Goal: Task Accomplishment & Management: Manage account settings

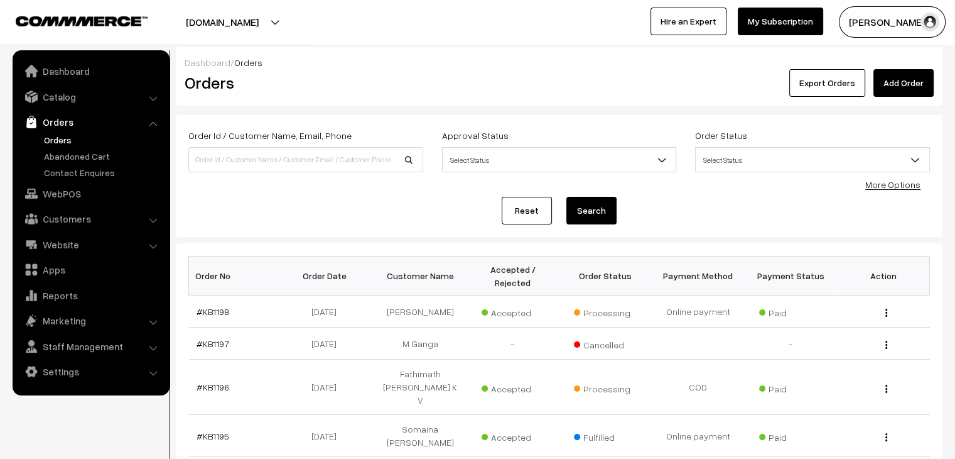
click at [65, 142] on link "Orders" at bounding box center [103, 139] width 124 height 13
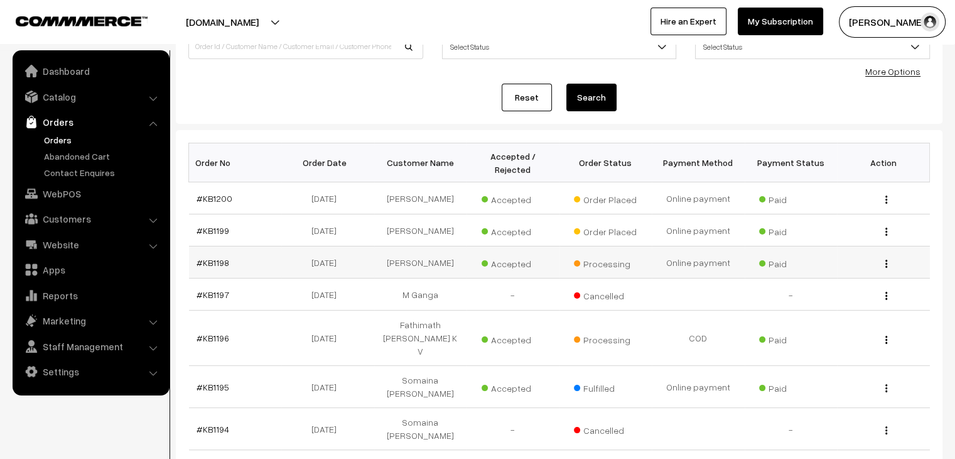
scroll to position [126, 0]
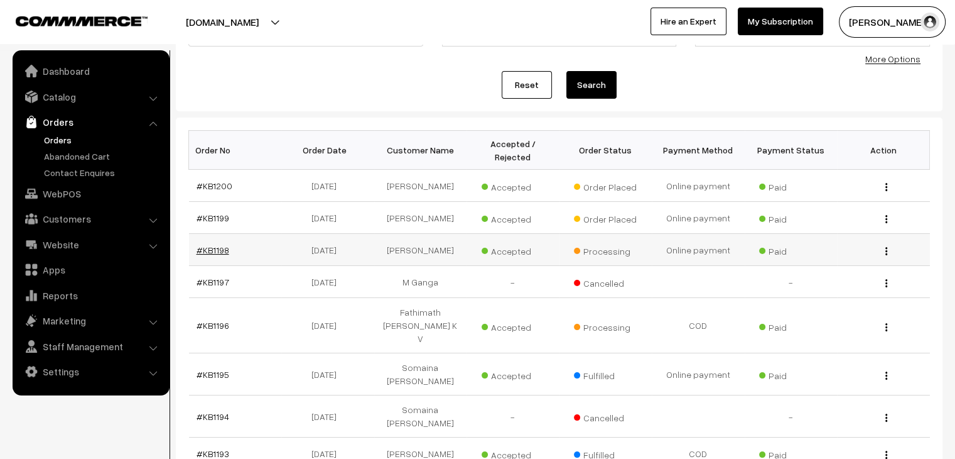
click at [214, 244] on link "#KB1198" at bounding box center [213, 249] width 33 height 11
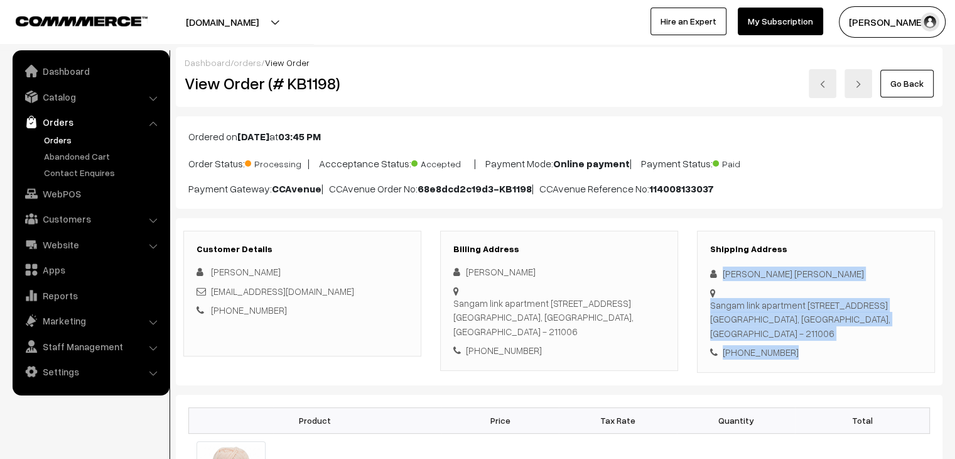
drag, startPoint x: 791, startPoint y: 354, endPoint x: 719, endPoint y: 272, distance: 109.5
click at [719, 272] on div "Shipping Address Vandana Singh Singh Sangam link apartment block C flat no 301,…" at bounding box center [816, 302] width 238 height 142
copy div "Vandana Singh Singh Sangam link apartment block C flat no 301, near baghambari …"
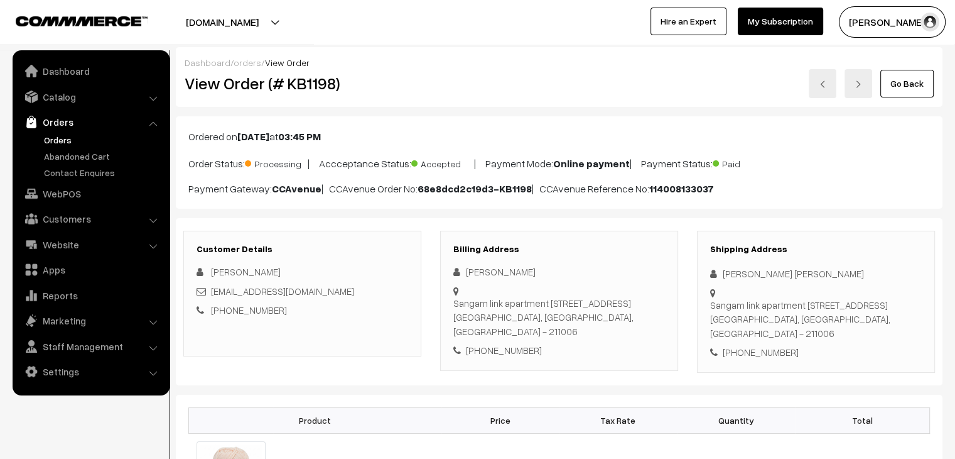
click at [336, 197] on div "Ordered on Oct 10, 2025 at 03:45 PM Order Status: Processing | Accceptance Stat…" at bounding box center [559, 162] width 767 height 92
click at [54, 135] on link "Orders" at bounding box center [103, 139] width 124 height 13
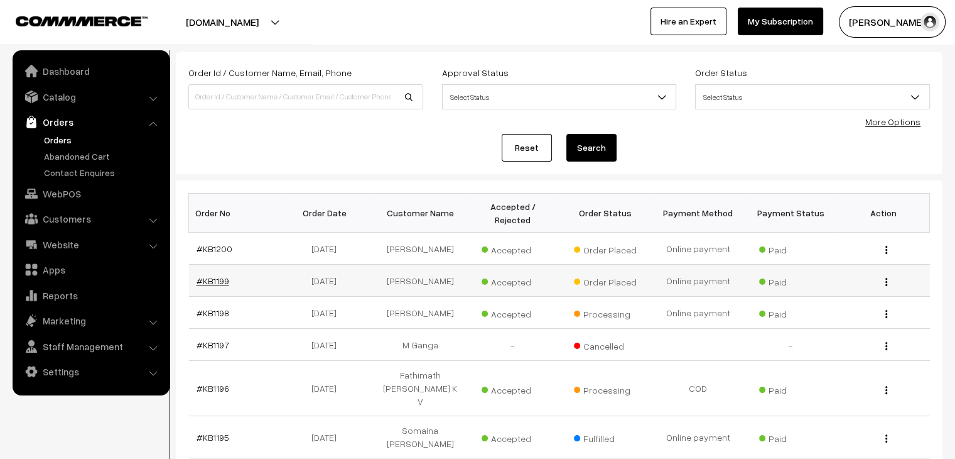
click at [199, 275] on link "#KB1199" at bounding box center [213, 280] width 33 height 11
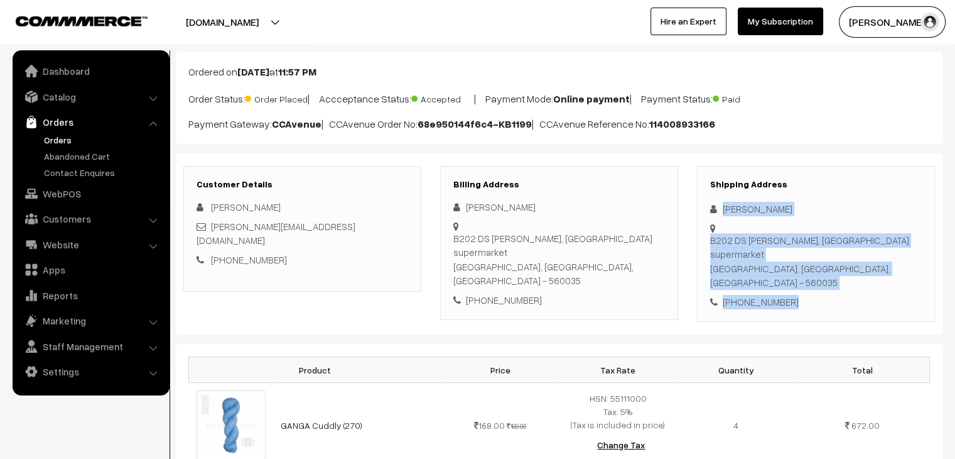
drag, startPoint x: 791, startPoint y: 290, endPoint x: 717, endPoint y: 210, distance: 108.9
click at [717, 210] on div "Shipping Address [PERSON_NAME] B202 DS Max Sprinkles, [GEOGRAPHIC_DATA] [GEOGRA…" at bounding box center [816, 244] width 238 height 156
copy div "[PERSON_NAME] B202 DS [PERSON_NAME], [GEOGRAPHIC_DATA] - 560035 [PHONE_NUMBER]"
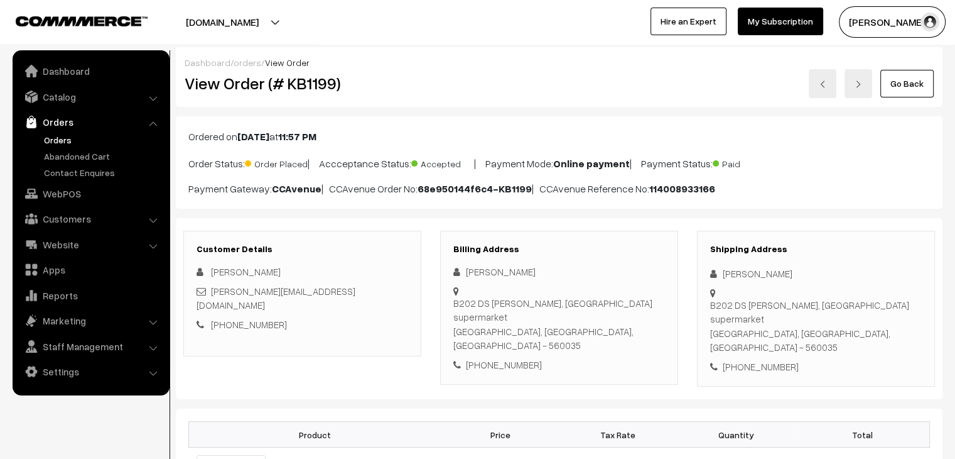
click at [547, 295] on div "Bhumika Sharma B202 DS Max Sprinkles, Sarjapur Road, Opposite Miami supermarket…" at bounding box center [559, 317] width 212 height 107
click at [60, 141] on link "Orders" at bounding box center [103, 139] width 124 height 13
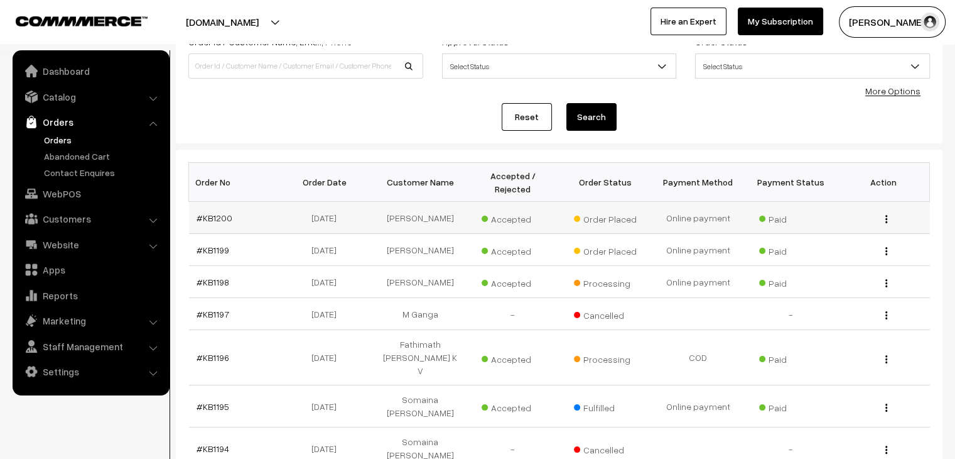
scroll to position [126, 0]
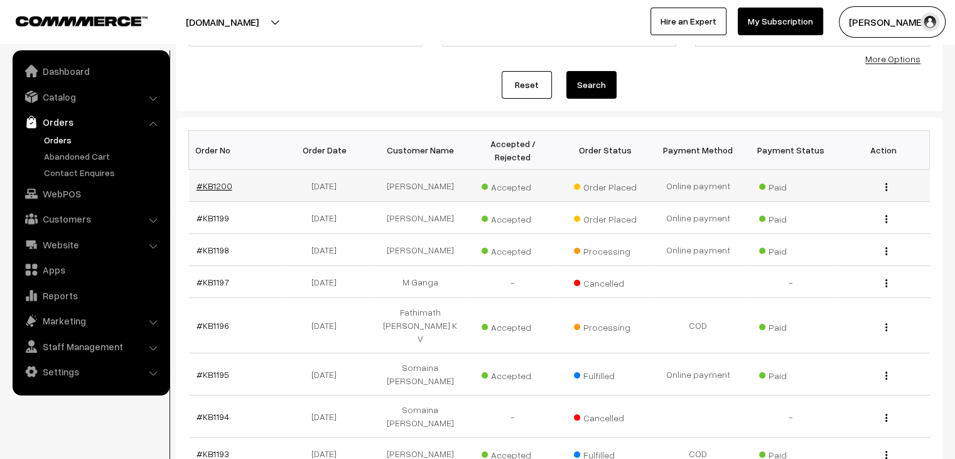
click at [215, 180] on link "#KB1200" at bounding box center [215, 185] width 36 height 11
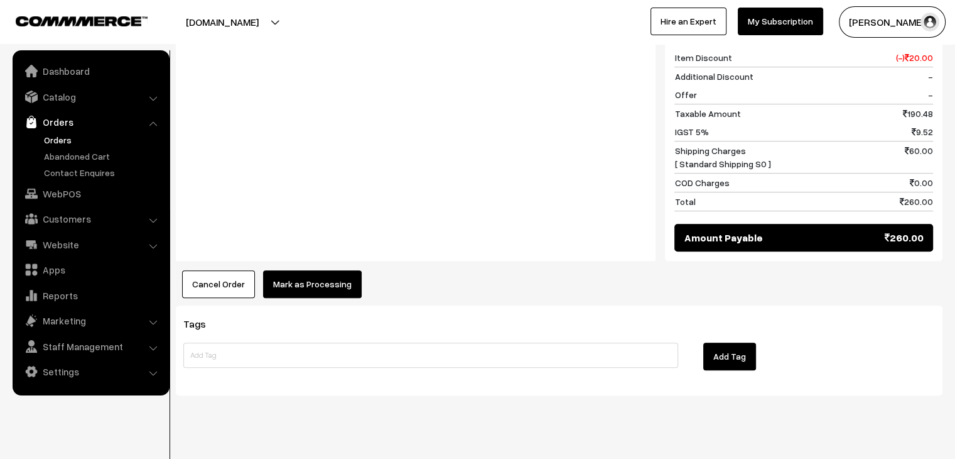
click at [296, 270] on button "Mark as Processing" at bounding box center [312, 284] width 99 height 28
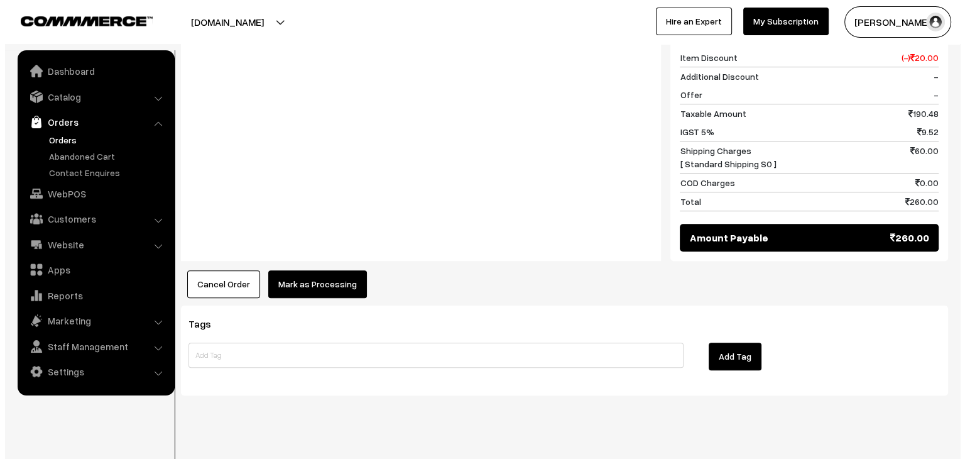
scroll to position [676, 0]
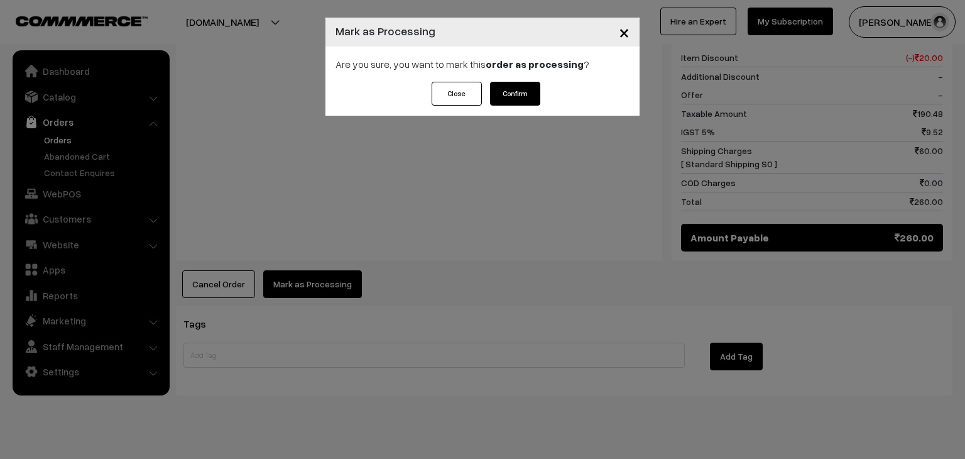
click at [523, 95] on button "Confirm" at bounding box center [515, 94] width 50 height 24
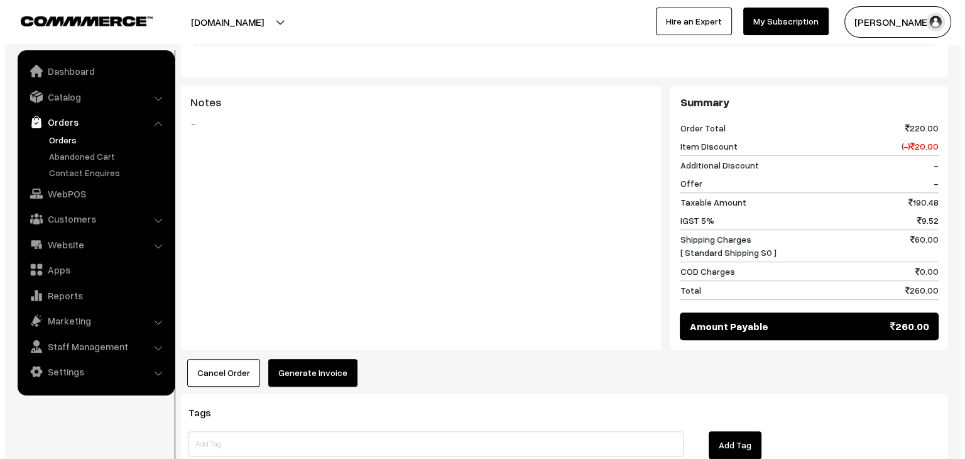
scroll to position [628, 0]
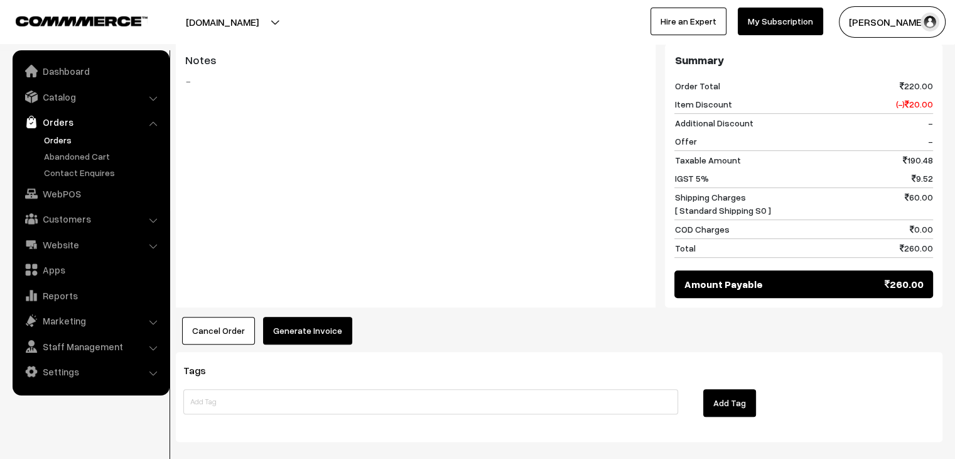
click at [325, 317] on button "Generate Invoice" at bounding box center [307, 331] width 89 height 28
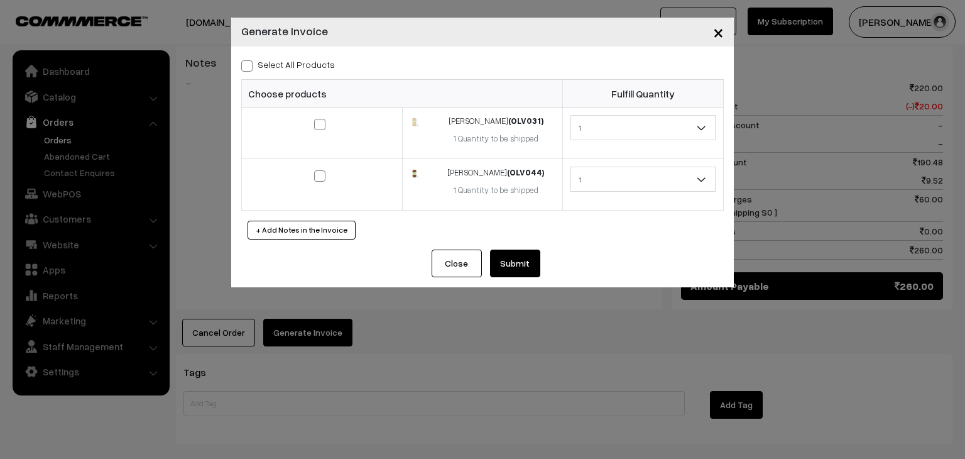
drag, startPoint x: 284, startPoint y: 66, endPoint x: 339, endPoint y: 98, distance: 63.3
click at [284, 67] on label "Select All Products" at bounding box center [288, 64] width 94 height 13
click at [249, 67] on input "Select All Products" at bounding box center [245, 64] width 8 height 8
checkbox input "true"
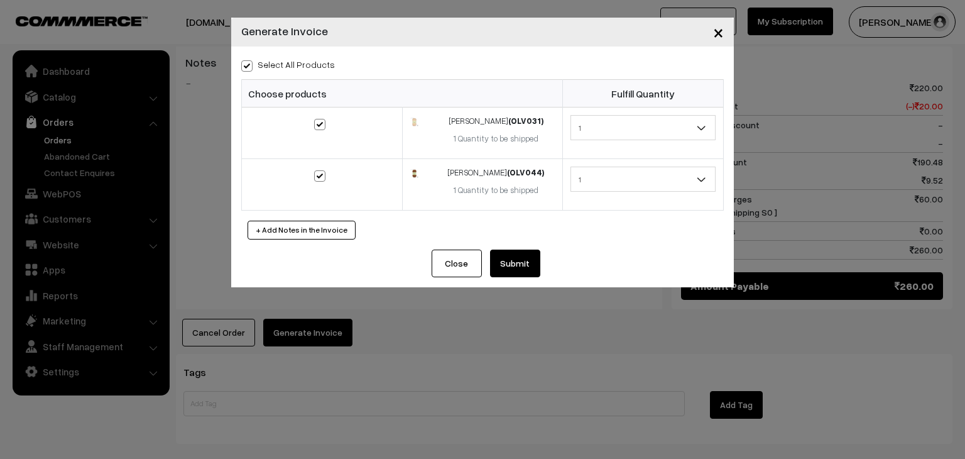
checkbox input "true"
click at [492, 264] on button "Submit" at bounding box center [515, 263] width 50 height 28
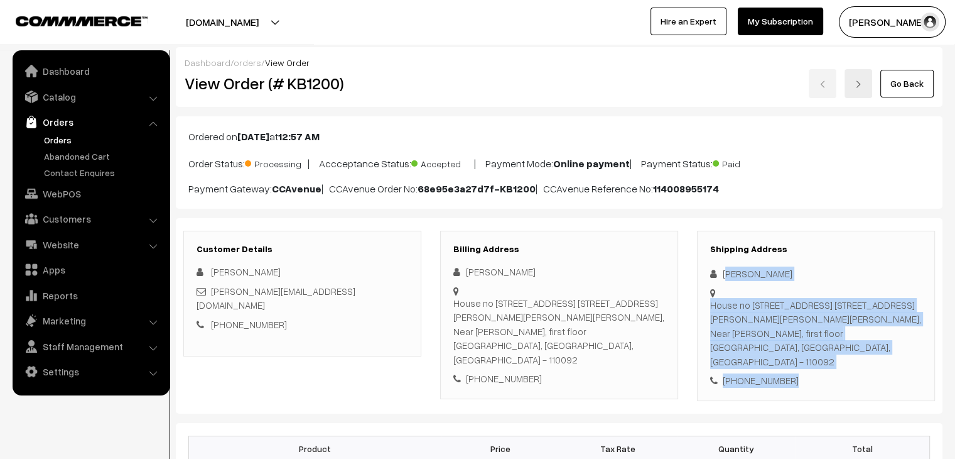
drag, startPoint x: 791, startPoint y: 370, endPoint x: 725, endPoint y: 269, distance: 120.5
click at [725, 269] on div "Shipping Address Janvi Nagi House no 73, street no. 4, East Guru Angad Nagar Sw…" at bounding box center [816, 316] width 238 height 170
click at [786, 373] on div "+91 7982369933" at bounding box center [816, 380] width 212 height 14
click at [788, 373] on div "+91 7982369933" at bounding box center [816, 380] width 212 height 14
drag, startPoint x: 795, startPoint y: 374, endPoint x: 721, endPoint y: 270, distance: 127.0
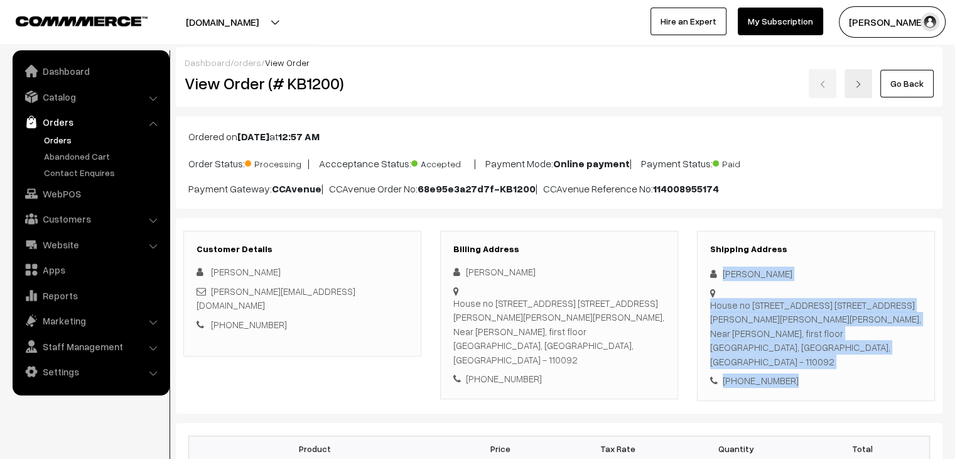
click at [721, 270] on div "Shipping Address Janvi Nagi House no 73, street no. 4, East Guru Angad Nagar Sw…" at bounding box center [816, 316] width 238 height 170
copy div "Janvi Nagi House no 73, street no. 4, East Guru Angad Nagar Swasthya Vihar, lax…"
click at [65, 153] on link "Abandoned Cart" at bounding box center [103, 155] width 124 height 13
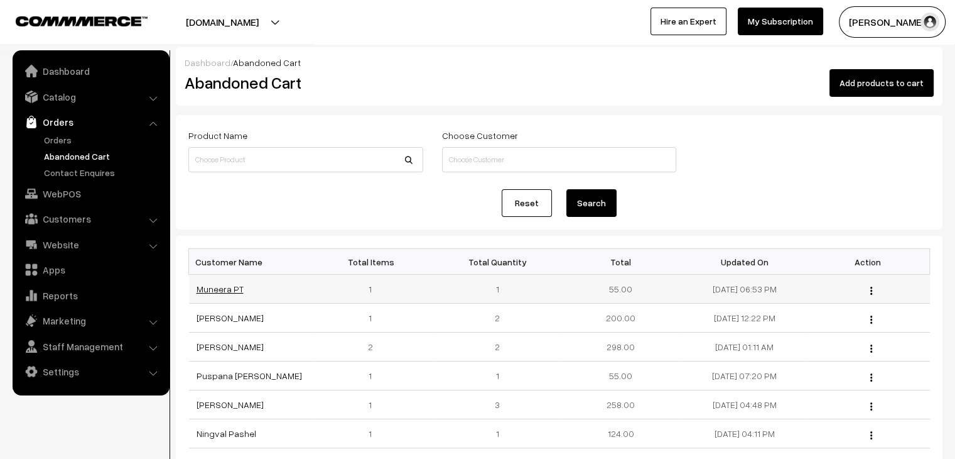
click at [217, 288] on link "Muneera PT" at bounding box center [220, 288] width 47 height 11
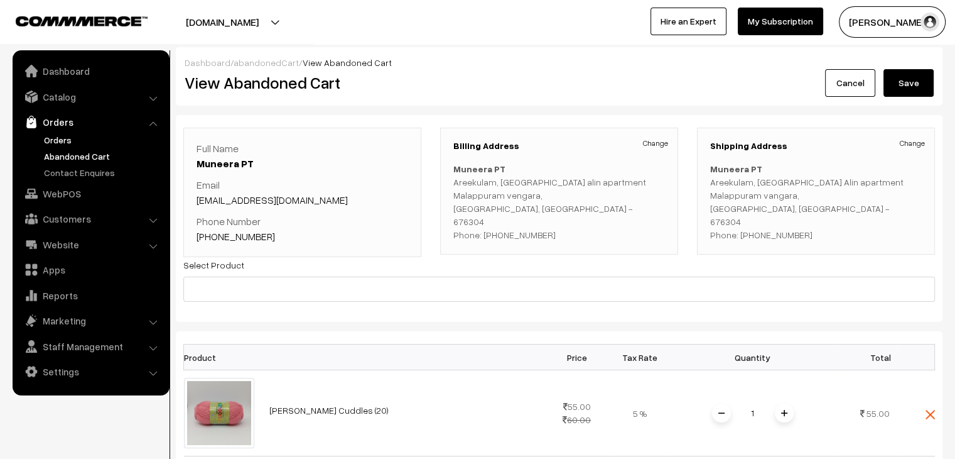
click at [55, 141] on link "Orders" at bounding box center [103, 139] width 124 height 13
